Goal: Task Accomplishment & Management: Use online tool/utility

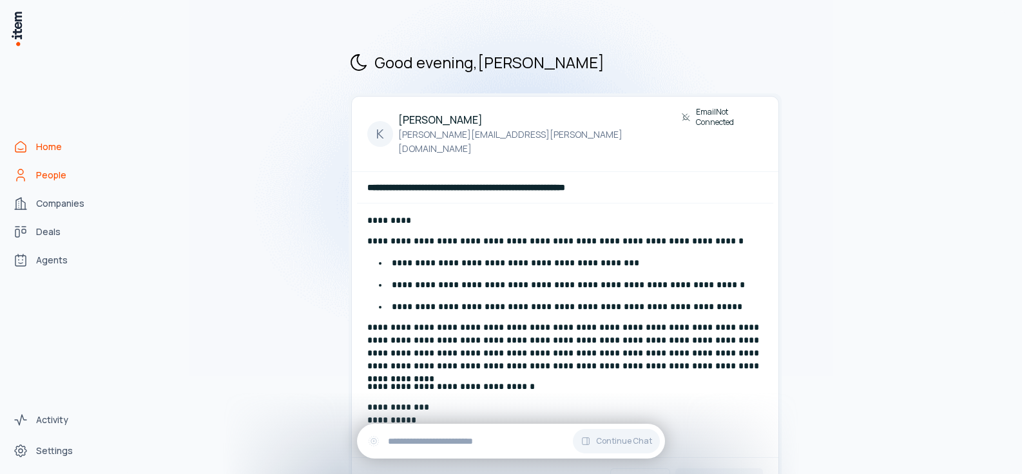
click at [72, 176] on link "People" at bounding box center [57, 175] width 98 height 26
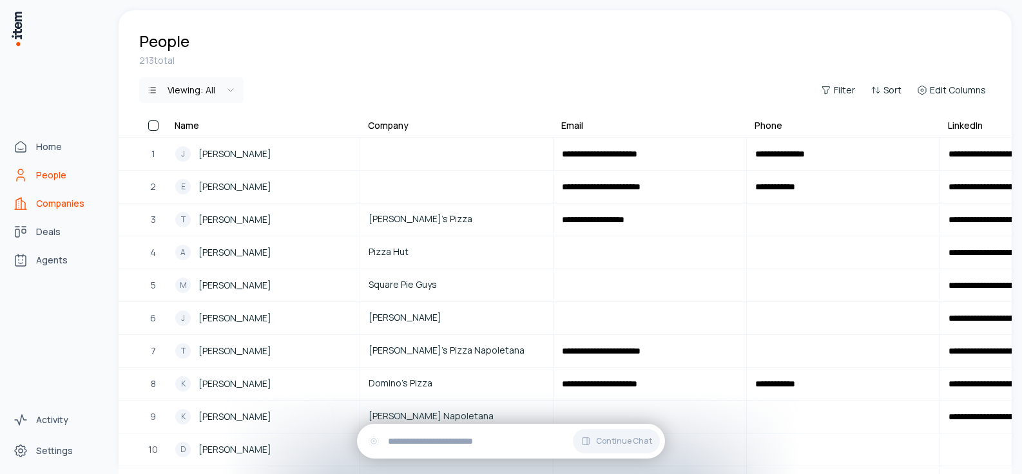
click at [59, 204] on span "Companies" at bounding box center [60, 203] width 48 height 13
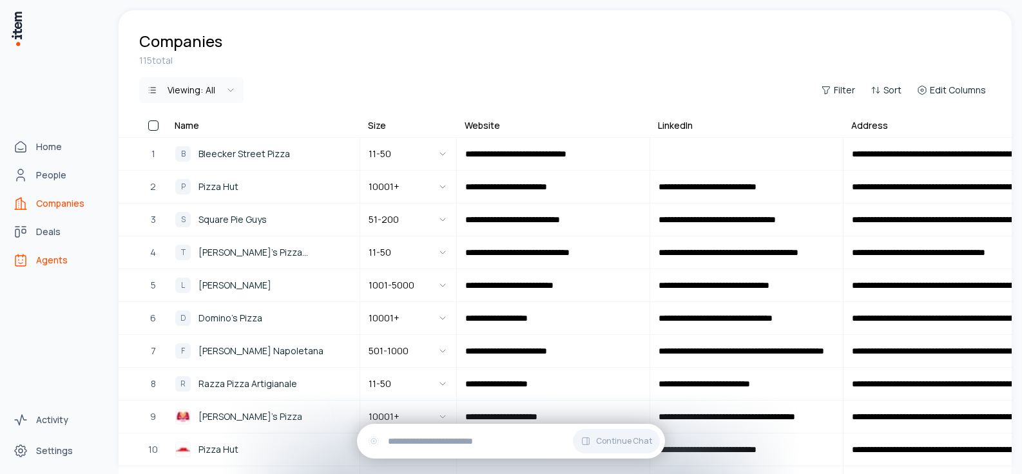
click at [26, 258] on icon "Agents" at bounding box center [20, 261] width 10 height 10
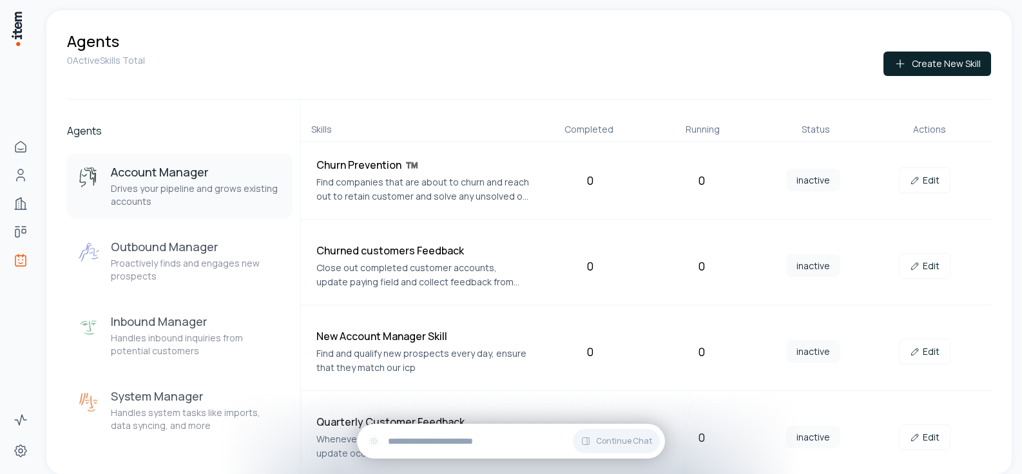
click at [1020, 152] on div "Agents 0 Active Skills Total Create New Skill Agents Account Manager Drives you…" at bounding box center [531, 237] width 980 height 474
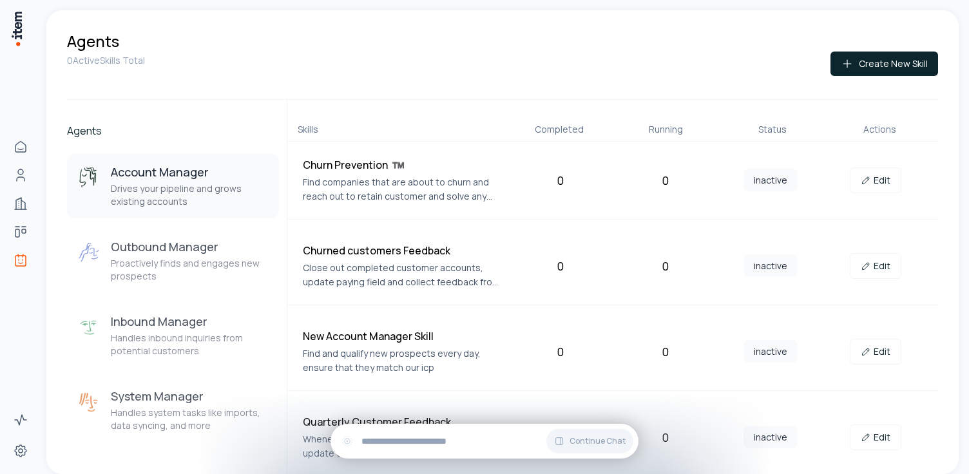
click at [351, 79] on div "0 Active Skills Total Create New Skill" at bounding box center [502, 76] width 871 height 48
click at [953, 115] on div "Agents 0 Active Skills Total Create New Skill Agents Account Manager Drives you…" at bounding box center [504, 242] width 916 height 464
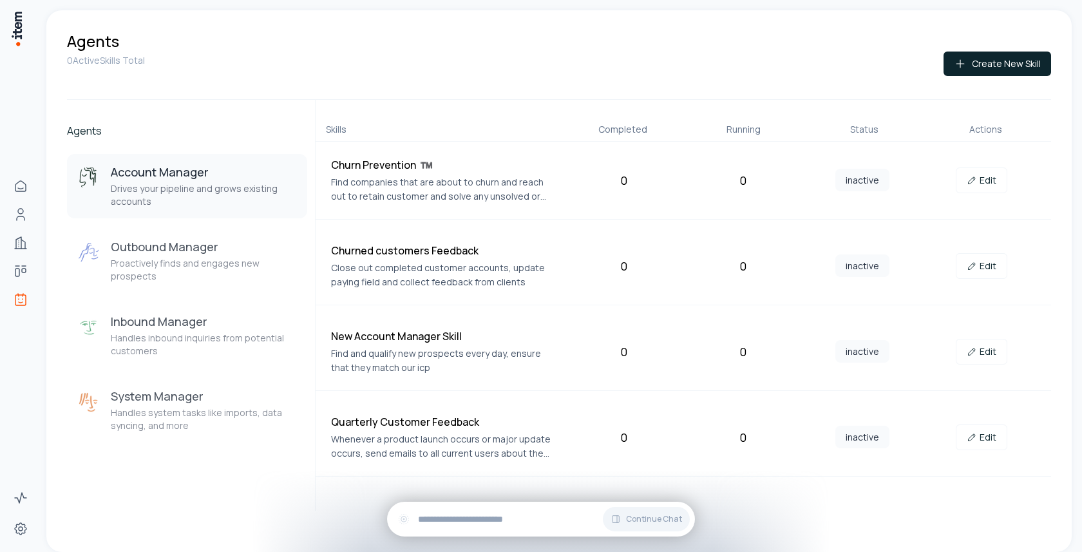
click at [1021, 39] on div "Agents" at bounding box center [559, 41] width 984 height 21
click at [1021, 67] on button "Create New Skill" at bounding box center [998, 64] width 108 height 24
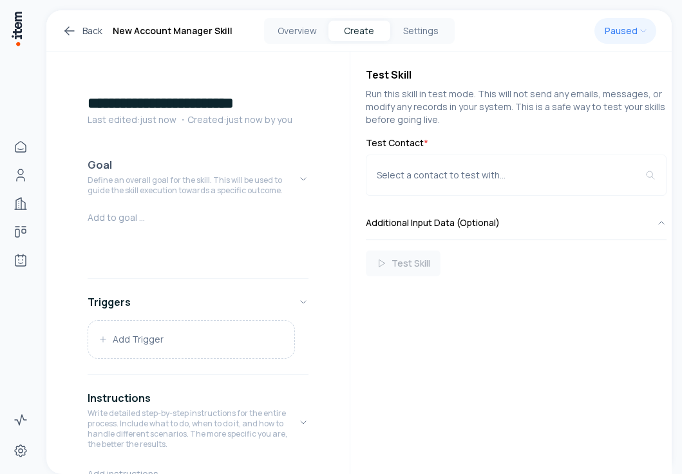
click at [162, 181] on p "Define an overall goal for the skill. This will be used to guide the skill exec…" at bounding box center [193, 185] width 211 height 21
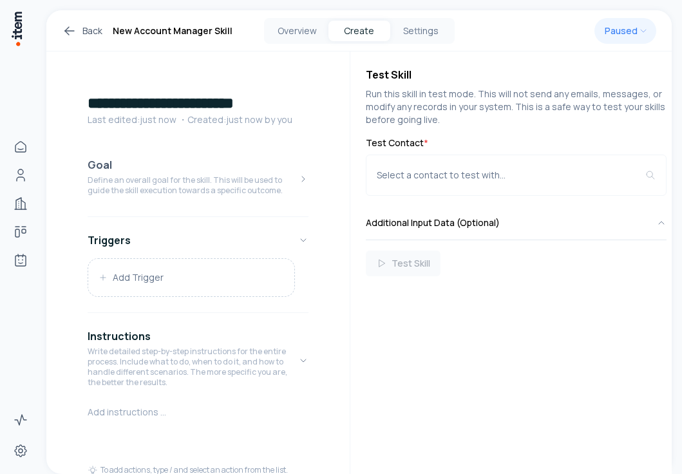
click at [157, 192] on p "Define an overall goal for the skill. This will be used to guide the skill exec…" at bounding box center [193, 185] width 211 height 21
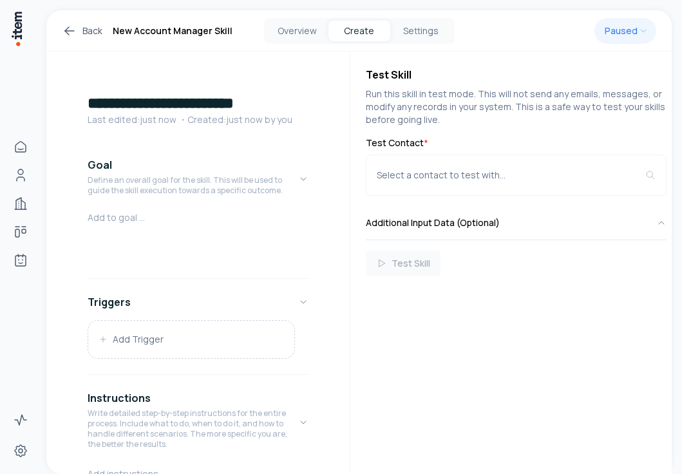
click at [140, 215] on p at bounding box center [198, 217] width 221 height 13
click at [448, 354] on div "Test Skill Run this skill in test mode. This will not send any emails, messages…" at bounding box center [510, 263] width 321 height 423
click at [204, 216] on p at bounding box center [198, 217] width 221 height 13
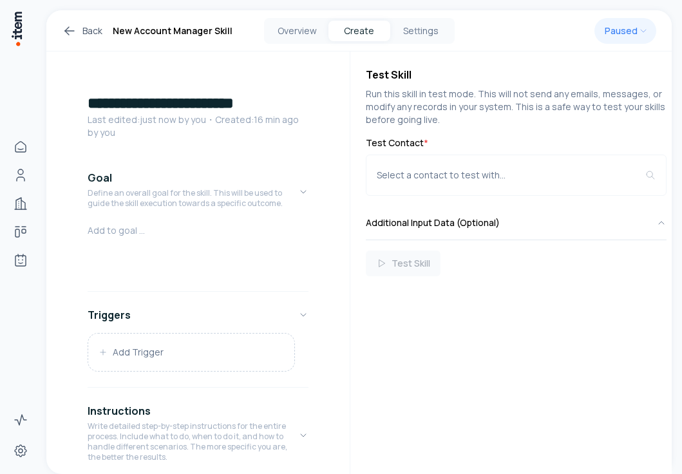
drag, startPoint x: 448, startPoint y: 332, endPoint x: 434, endPoint y: 327, distance: 15.1
click at [448, 332] on div "Test Skill Run this skill in test mode. This will not send any emails, messages…" at bounding box center [510, 263] width 321 height 423
click at [166, 237] on div at bounding box center [198, 255] width 221 height 62
click at [445, 404] on div "Test Skill Run this skill in test mode. This will not send any emails, messages…" at bounding box center [510, 263] width 321 height 423
click at [207, 258] on div at bounding box center [198, 255] width 221 height 62
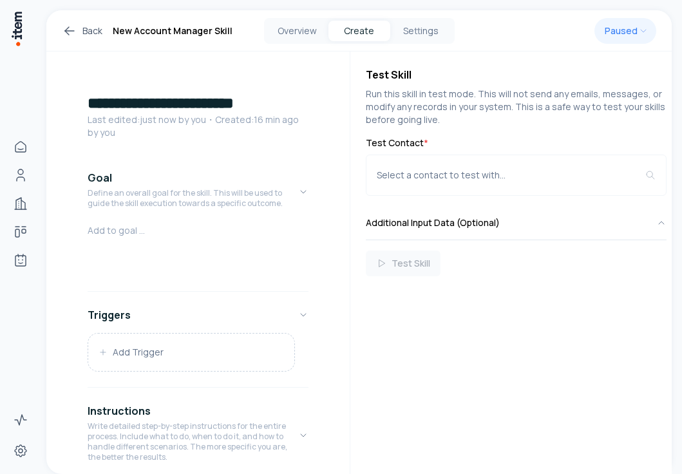
drag, startPoint x: 404, startPoint y: 329, endPoint x: 372, endPoint y: 319, distance: 33.8
click at [404, 329] on div "Test Skill Run this skill in test mode. This will not send any emails, messages…" at bounding box center [510, 263] width 321 height 423
click at [132, 238] on div at bounding box center [198, 255] width 221 height 62
click at [224, 189] on p "Define an overall goal for the skill. This will be used to guide the skill exec…" at bounding box center [193, 198] width 211 height 21
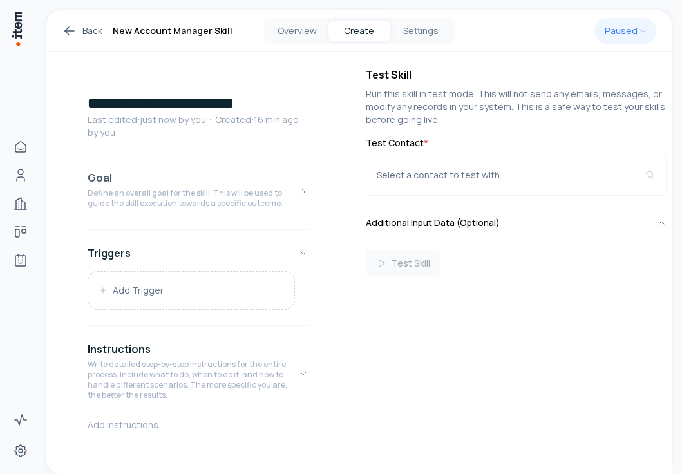
click at [206, 166] on button "Goal Define an overall goal for the skill. This will be used to guide the skill…" at bounding box center [198, 192] width 221 height 64
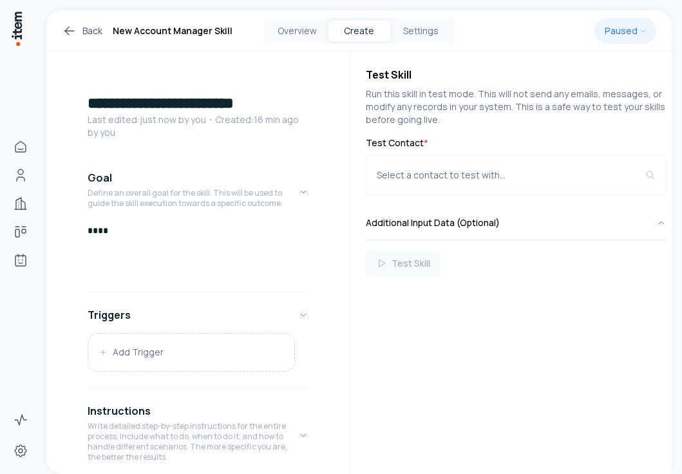
click at [180, 236] on p "****" at bounding box center [198, 230] width 221 height 13
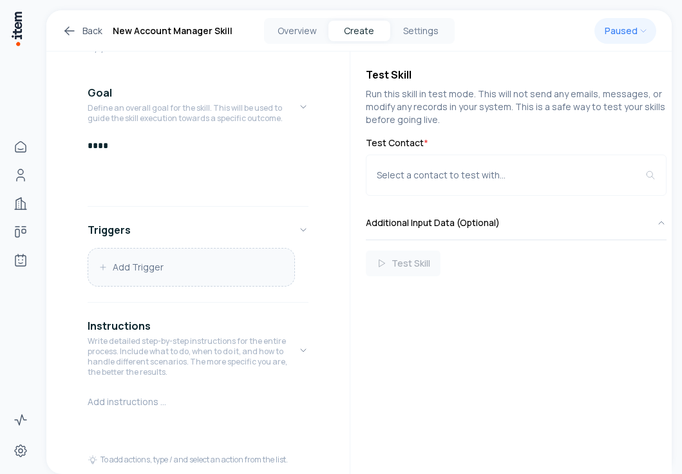
scroll to position [90, 0]
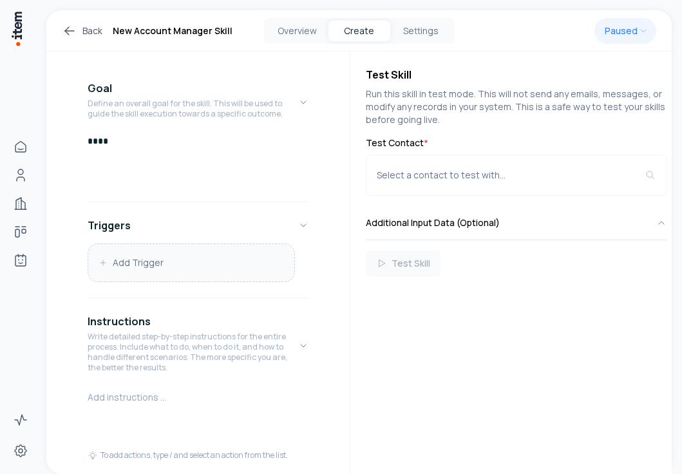
click at [169, 260] on button "Add Trigger" at bounding box center [191, 262] width 206 height 37
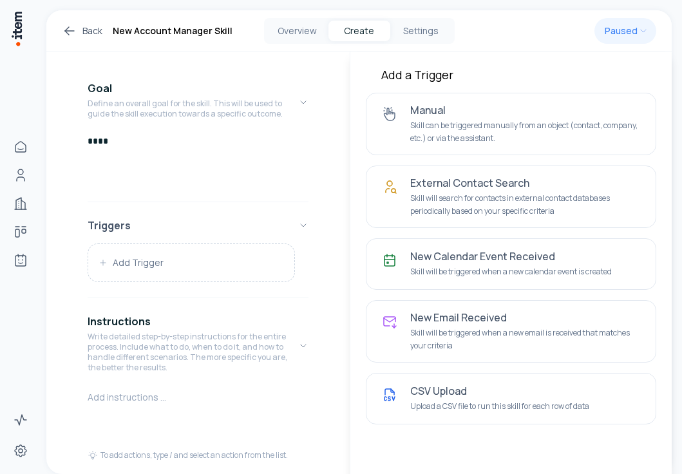
drag, startPoint x: 146, startPoint y: 283, endPoint x: 157, endPoint y: 212, distance: 72.2
click at [146, 283] on div "Add Trigger" at bounding box center [198, 267] width 221 height 49
click at [164, 154] on div "****" at bounding box center [198, 166] width 221 height 62
drag, startPoint x: 316, startPoint y: 171, endPoint x: 347, endPoint y: 131, distance: 50.5
click at [316, 171] on div "**********" at bounding box center [197, 345] width 303 height 766
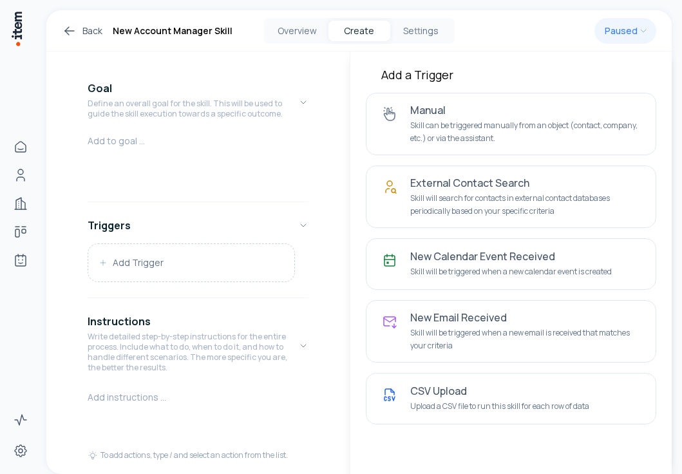
click at [678, 104] on div "**********" at bounding box center [361, 237] width 641 height 474
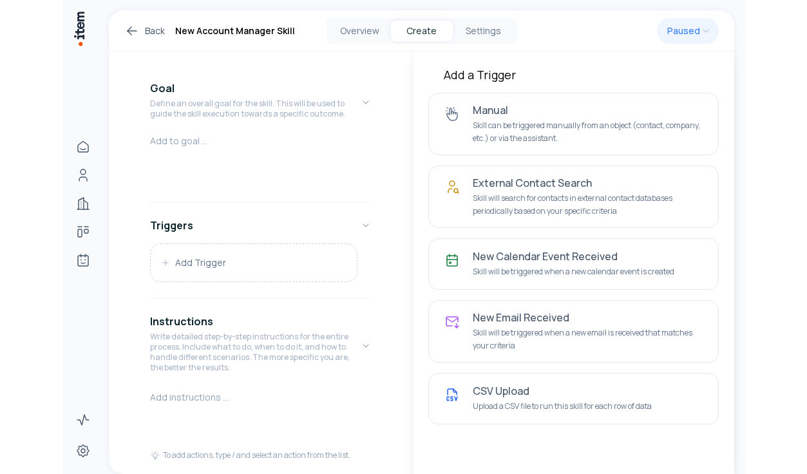
scroll to position [77, 0]
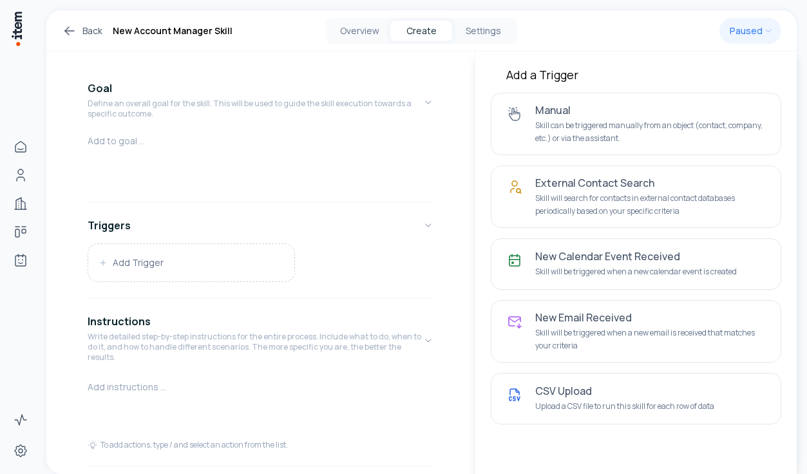
click at [787, 336] on div "Add a Trigger Manual Skill can be triggered manually from an object (contact, c…" at bounding box center [635, 246] width 321 height 388
